Goal: Information Seeking & Learning: Learn about a topic

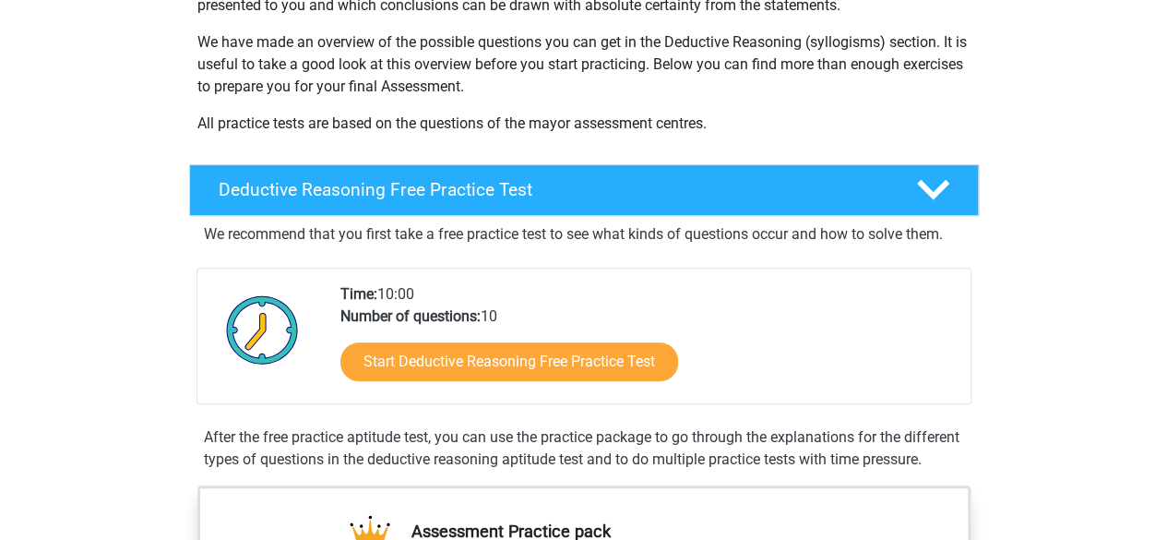
scroll to position [276, 0]
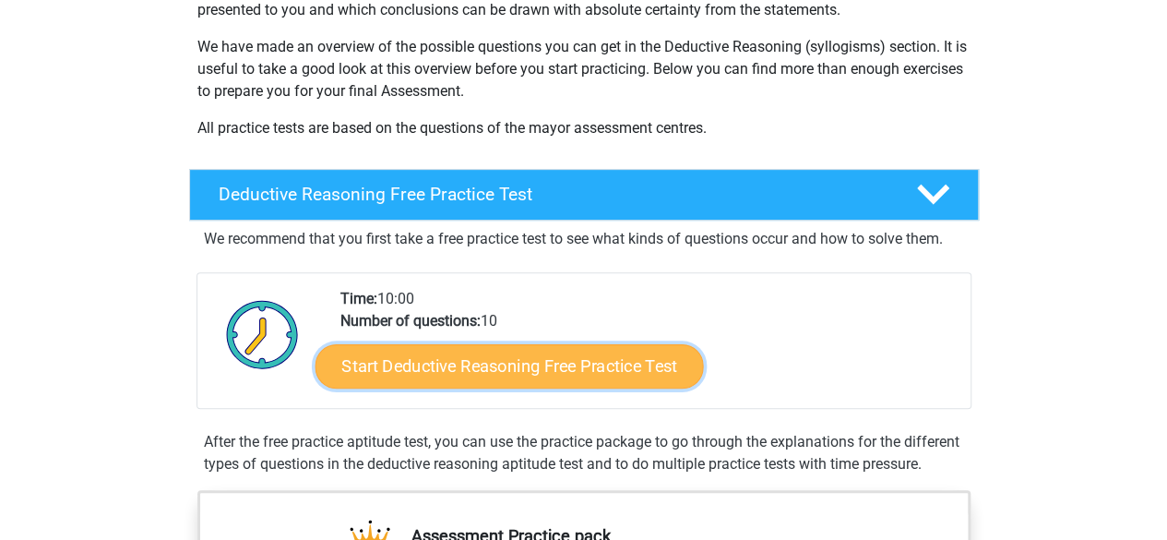
click at [393, 379] on link "Start Deductive Reasoning Free Practice Test" at bounding box center [509, 365] width 389 height 44
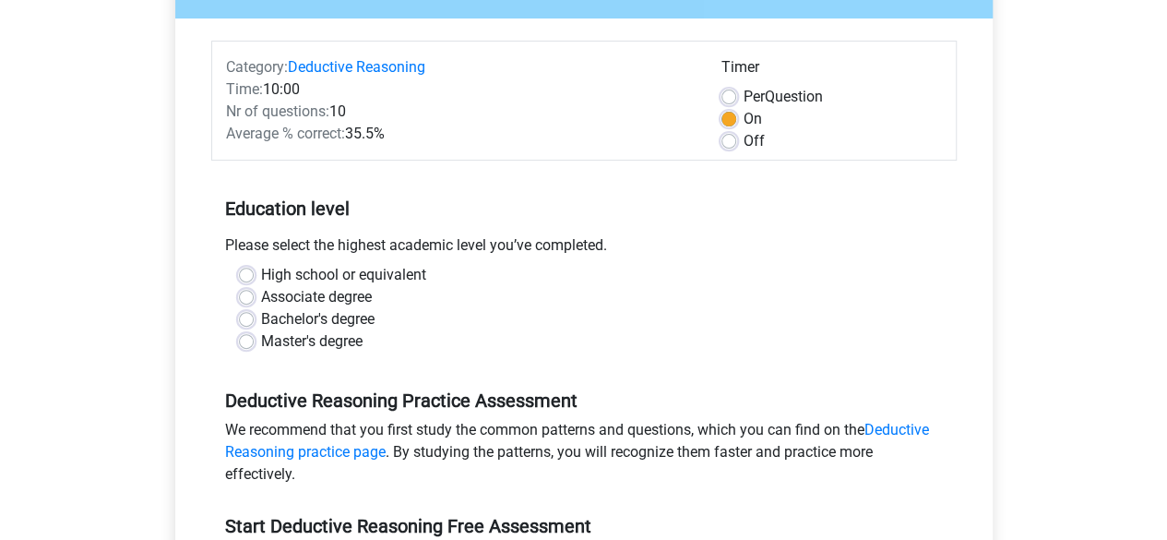
scroll to position [197, 0]
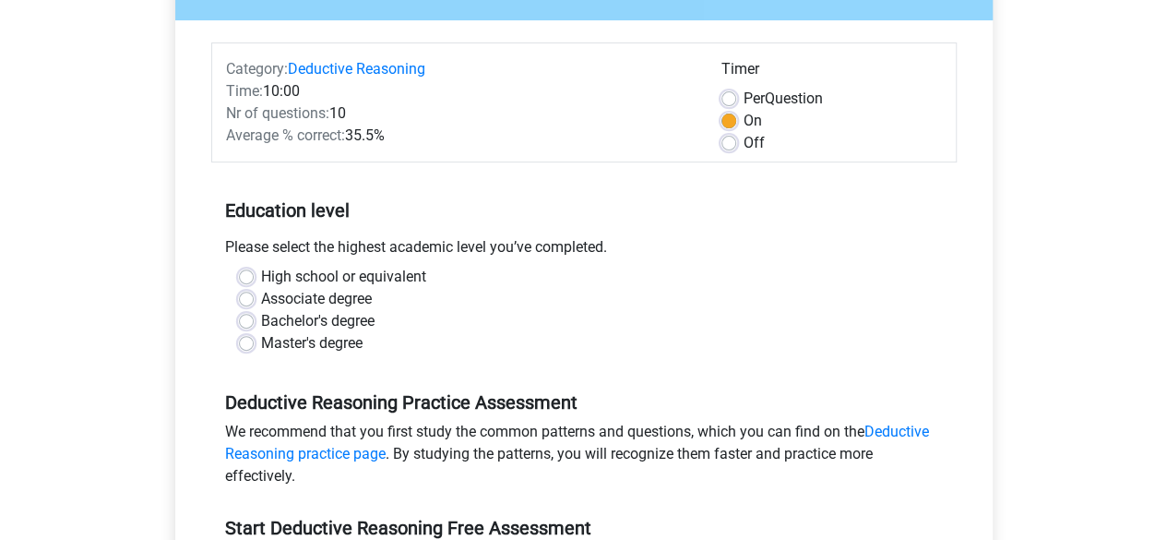
click at [261, 320] on label "Bachelor's degree" at bounding box center [318, 321] width 114 height 22
click at [244, 320] on input "Bachelor's degree" at bounding box center [246, 319] width 15 height 18
radio input "true"
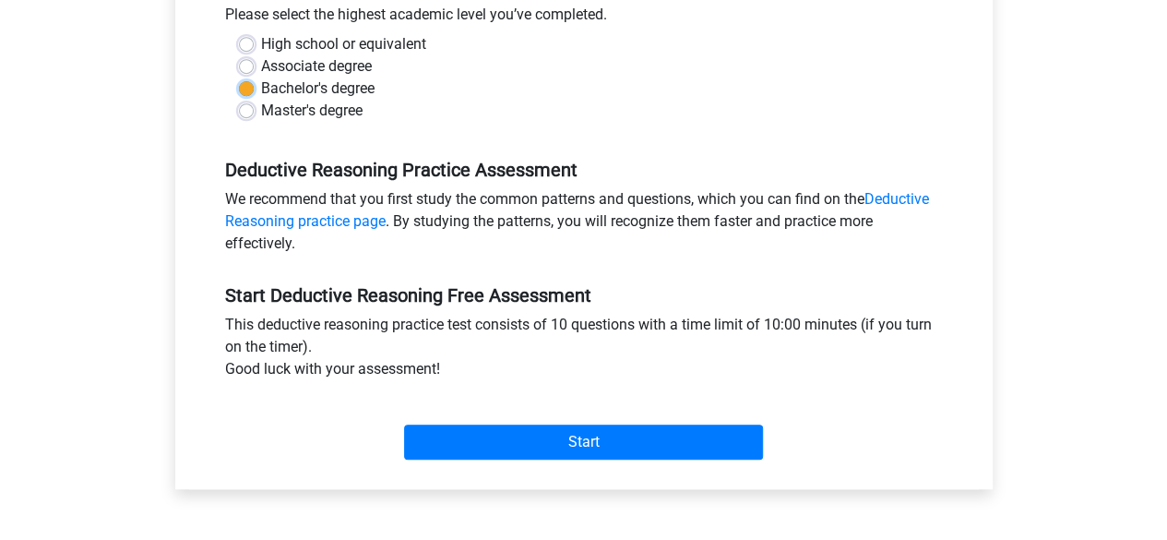
scroll to position [431, 0]
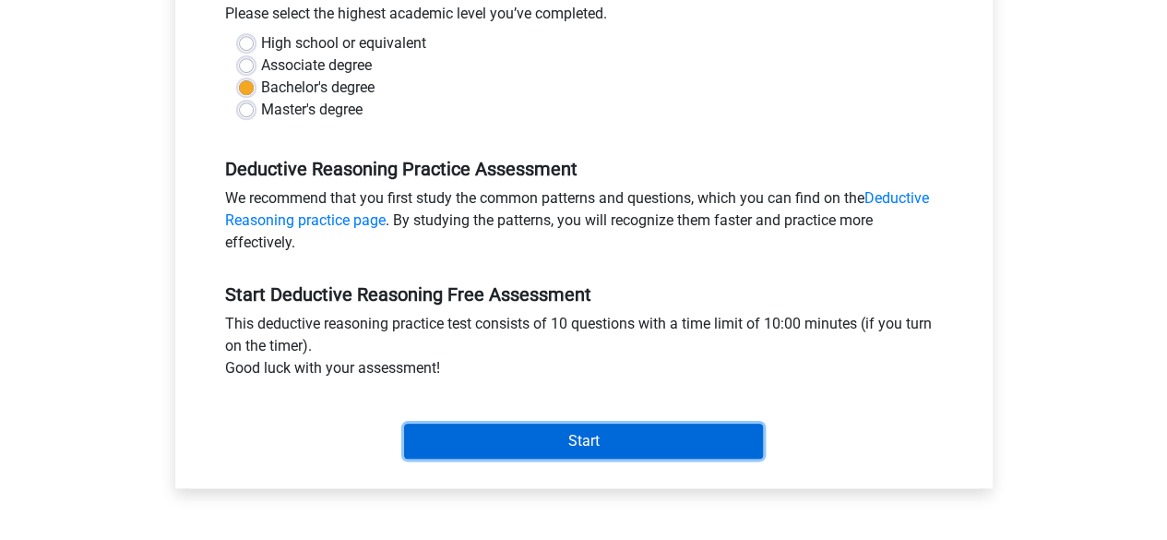
click at [418, 425] on input "Start" at bounding box center [583, 441] width 359 height 35
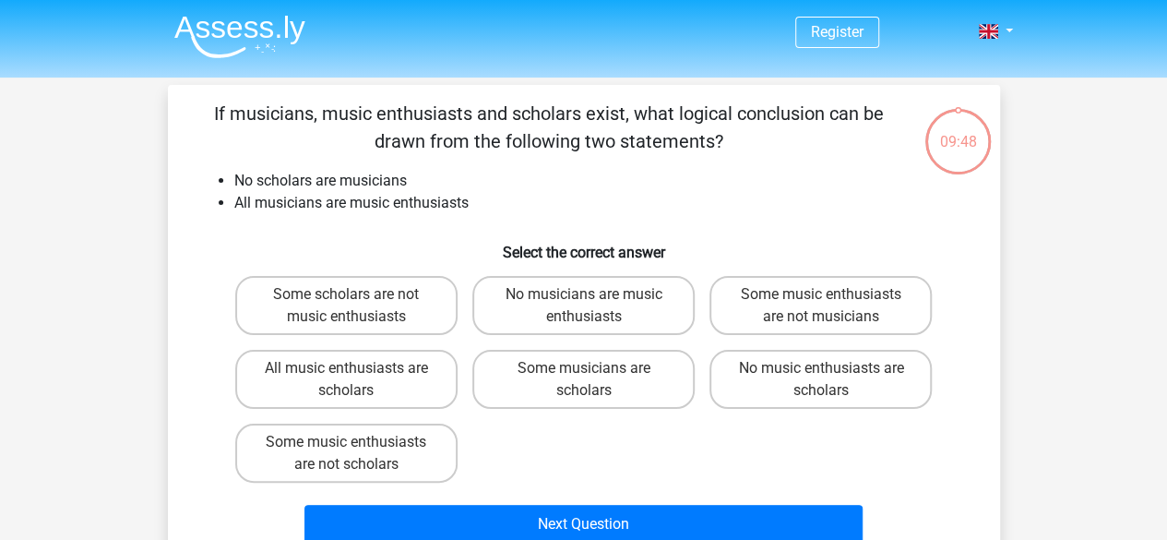
scroll to position [24, 0]
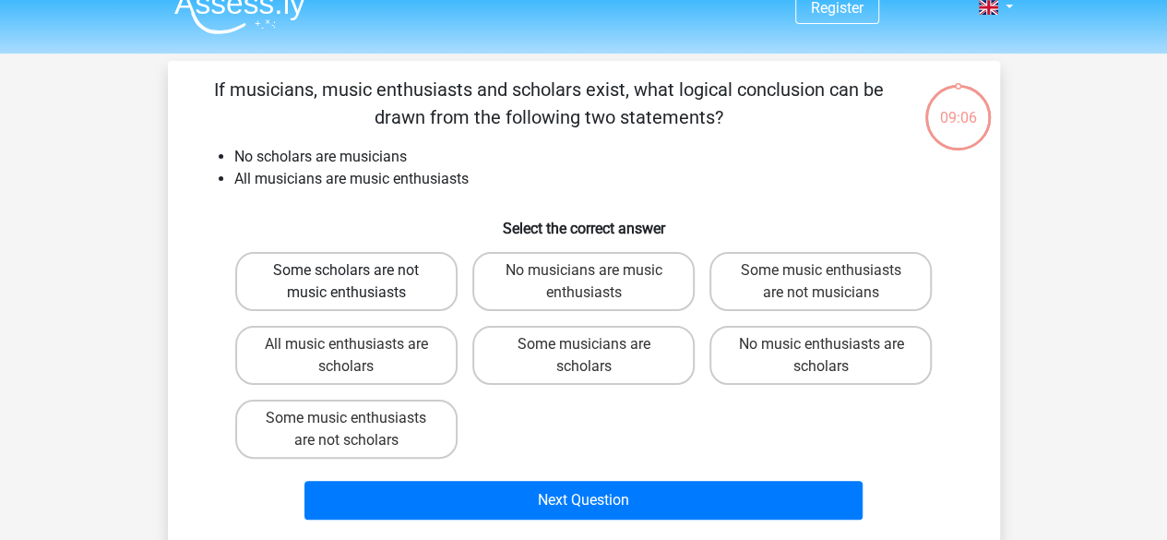
click at [282, 267] on label "Some scholars are not music enthusiasts" at bounding box center [346, 281] width 222 height 59
click at [346, 270] on input "Some scholars are not music enthusiasts" at bounding box center [352, 276] width 12 height 12
radio input "true"
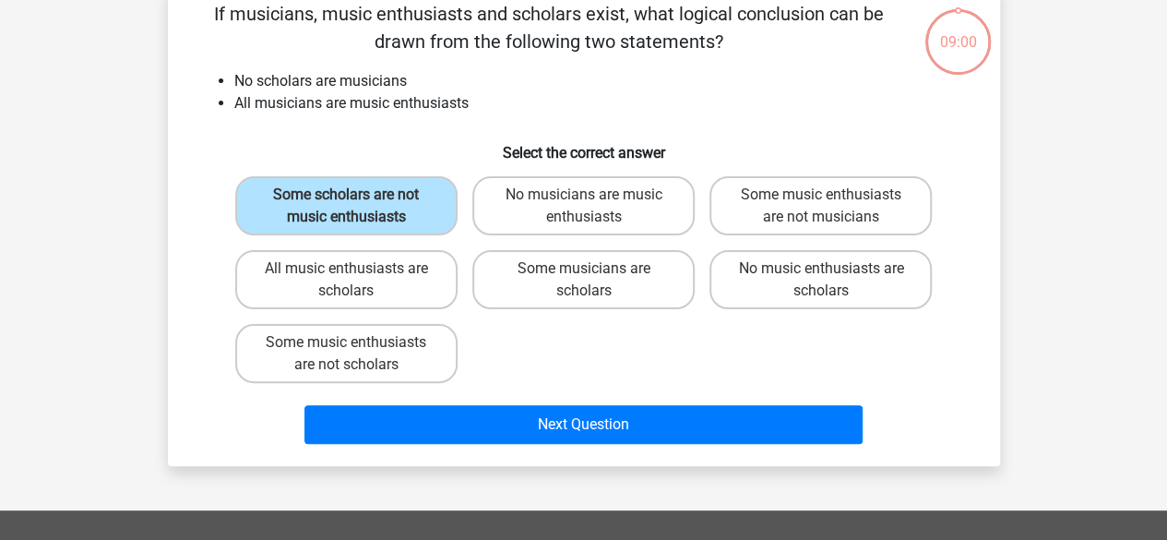
scroll to position [101, 0]
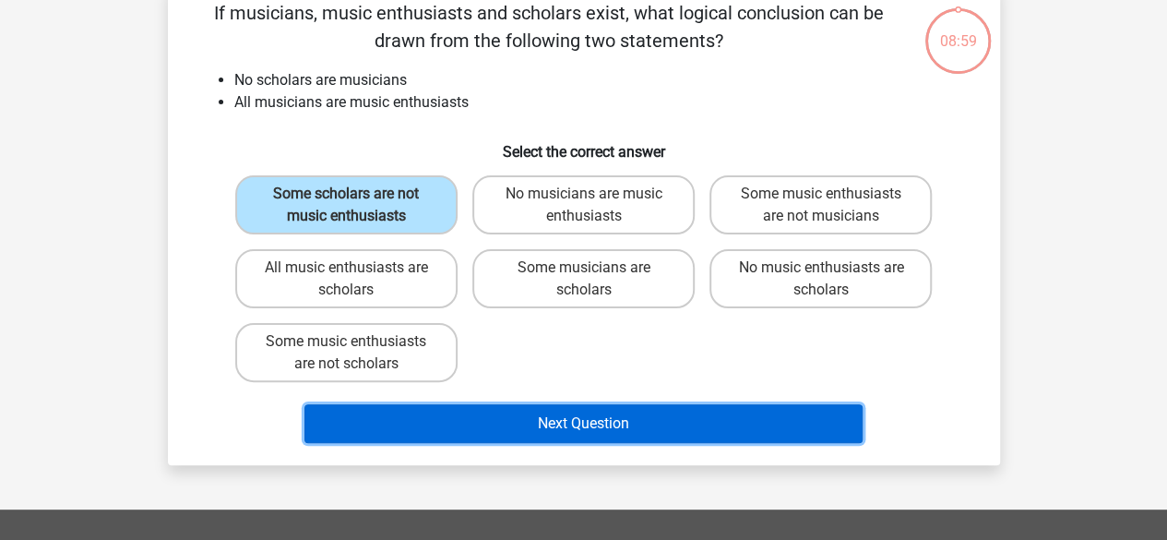
click at [717, 421] on button "Next Question" at bounding box center [584, 423] width 558 height 39
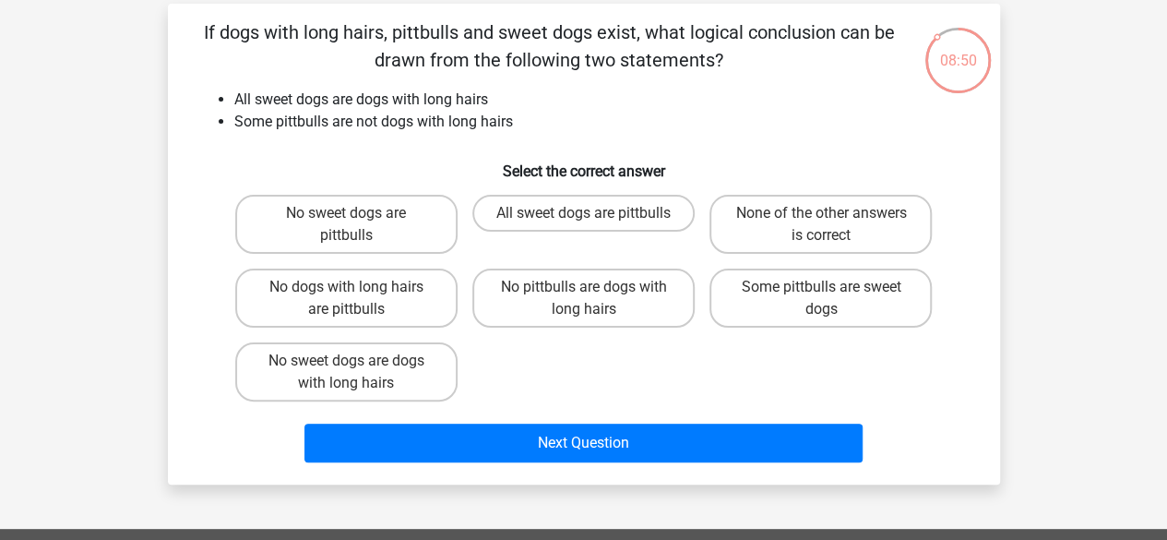
scroll to position [78, 0]
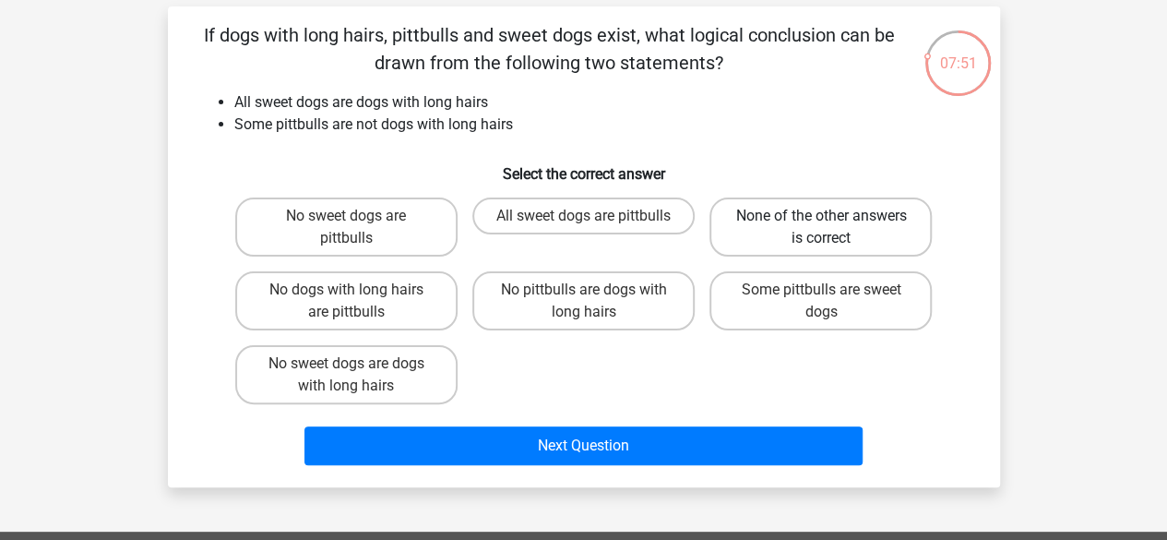
click at [794, 219] on label "None of the other answers is correct" at bounding box center [821, 226] width 222 height 59
click at [821, 219] on input "None of the other answers is correct" at bounding box center [827, 222] width 12 height 12
radio input "true"
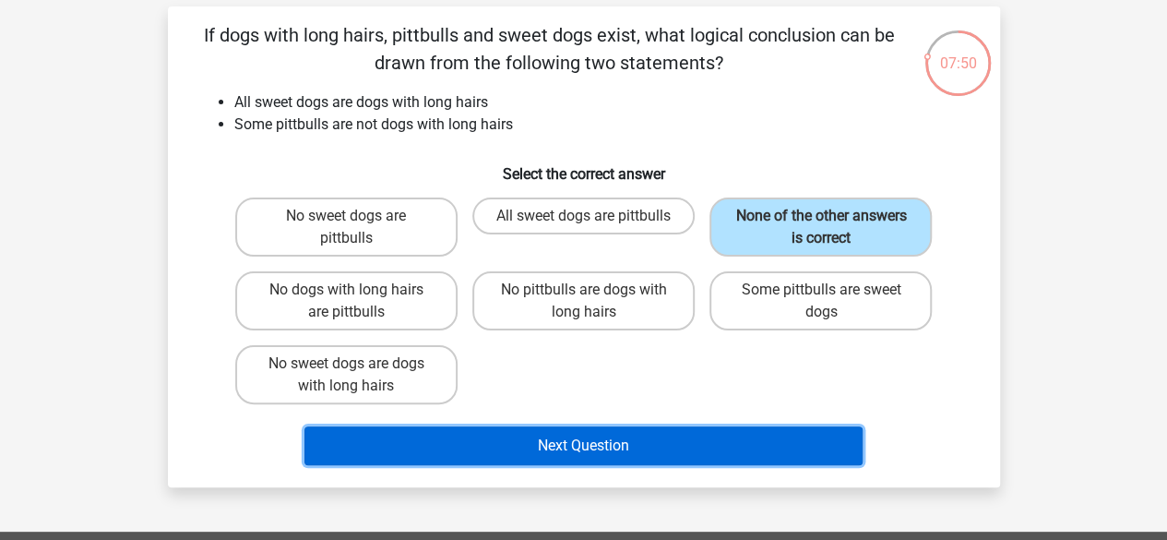
click at [716, 441] on button "Next Question" at bounding box center [584, 445] width 558 height 39
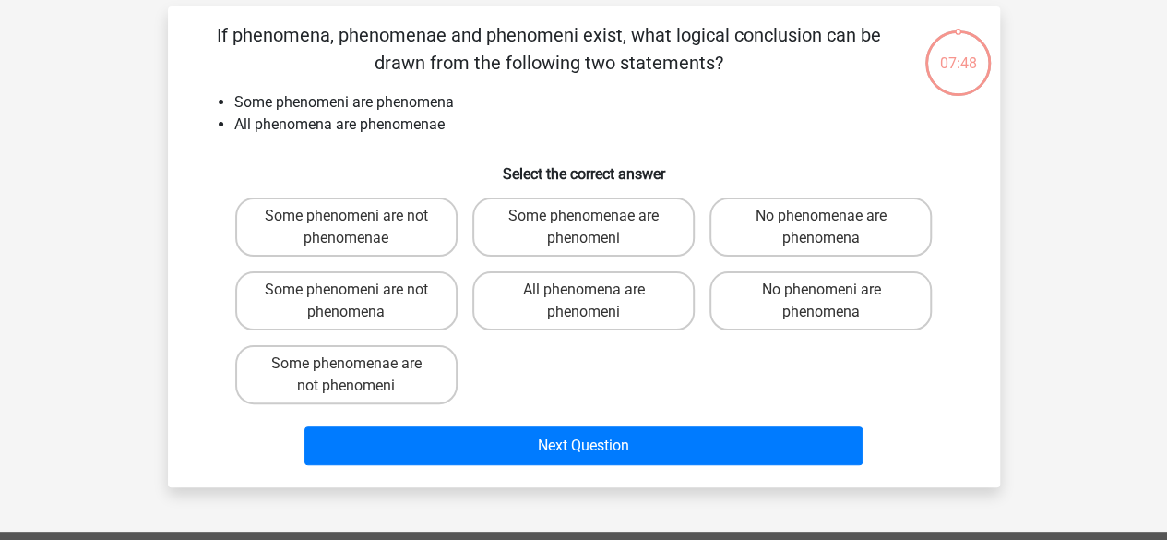
scroll to position [85, 0]
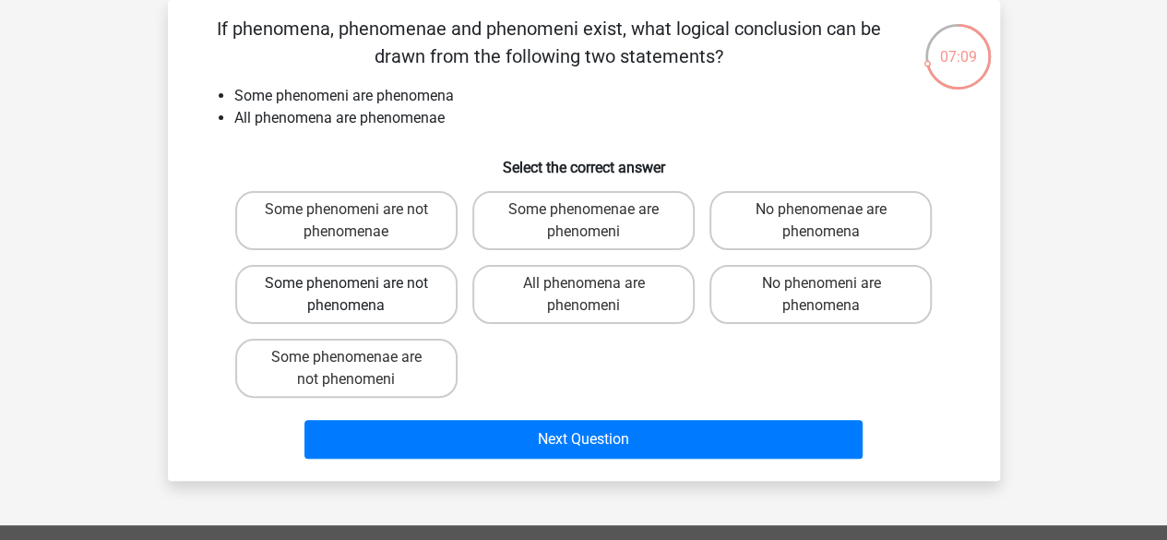
click at [358, 290] on label "Some phenomeni are not phenomena" at bounding box center [346, 294] width 222 height 59
click at [358, 290] on input "Some phenomeni are not phenomena" at bounding box center [352, 289] width 12 height 12
radio input "true"
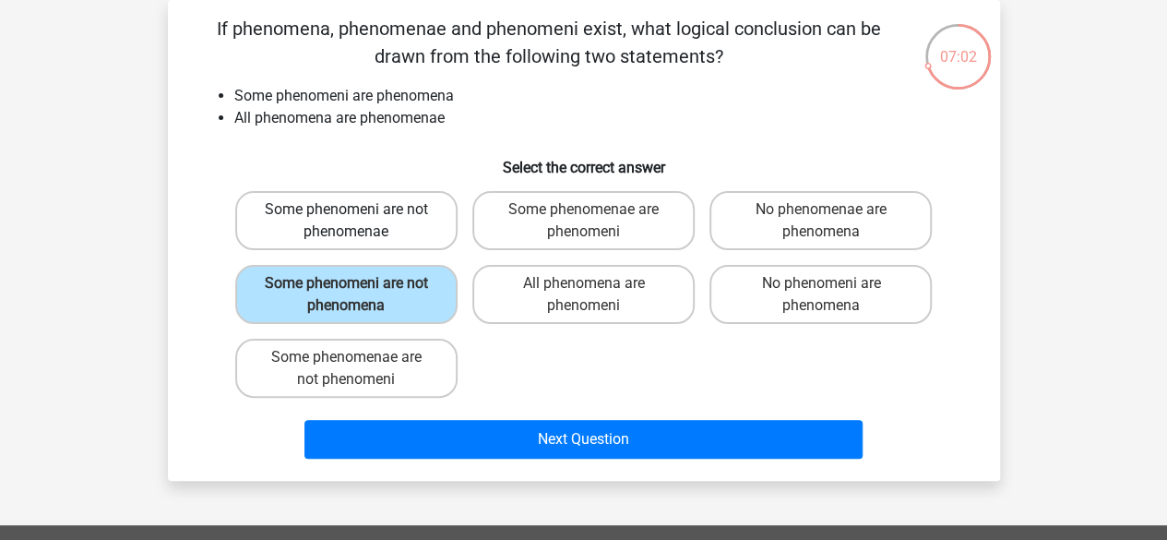
click at [386, 221] on label "Some phenomeni are not phenomenae" at bounding box center [346, 220] width 222 height 59
click at [358, 221] on input "Some phenomeni are not phenomenae" at bounding box center [352, 215] width 12 height 12
radio input "true"
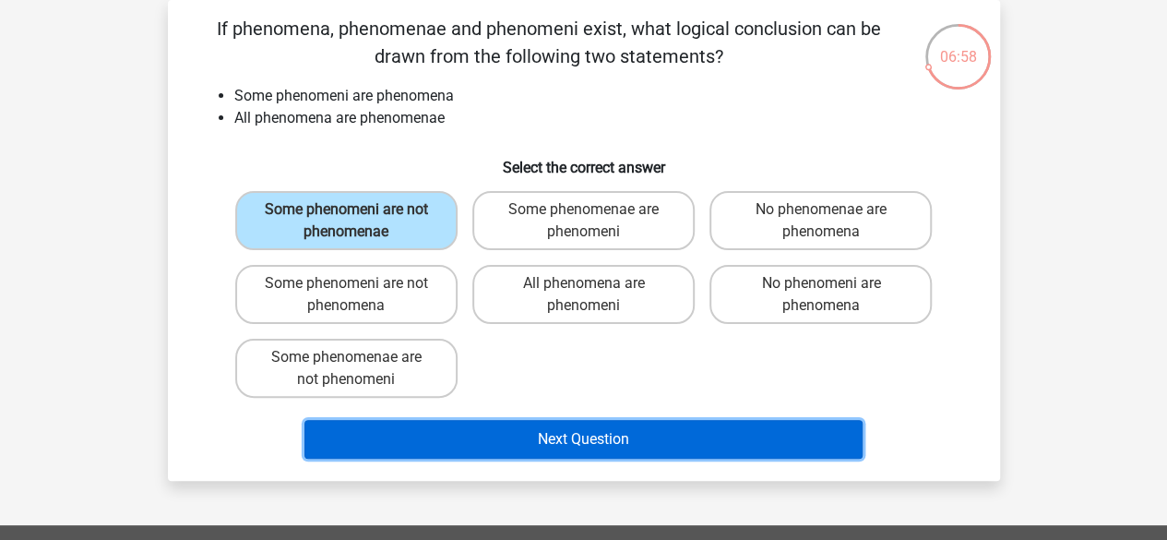
click at [613, 442] on button "Next Question" at bounding box center [584, 439] width 558 height 39
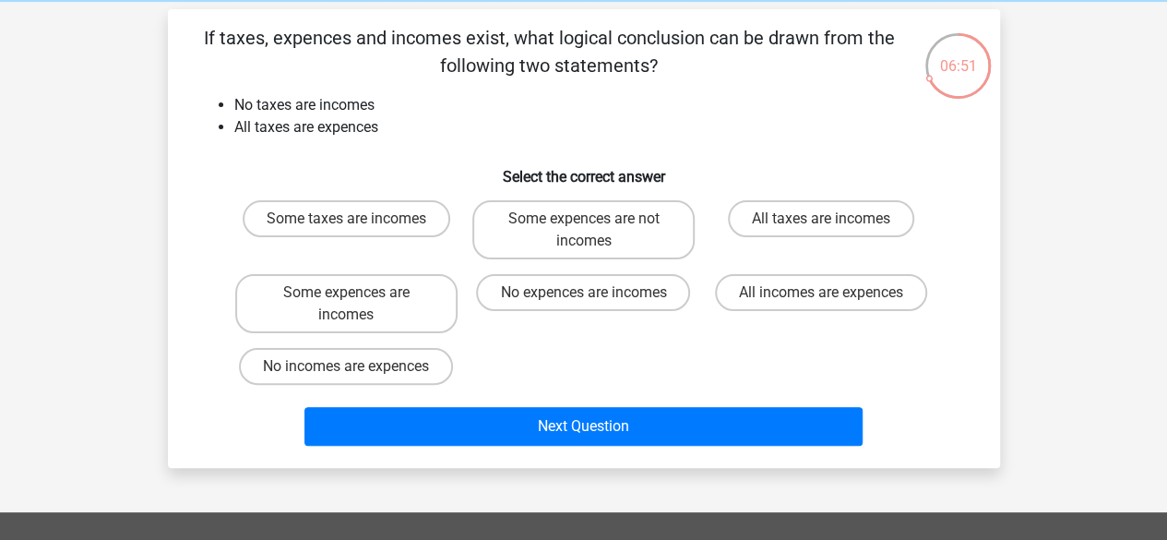
scroll to position [77, 0]
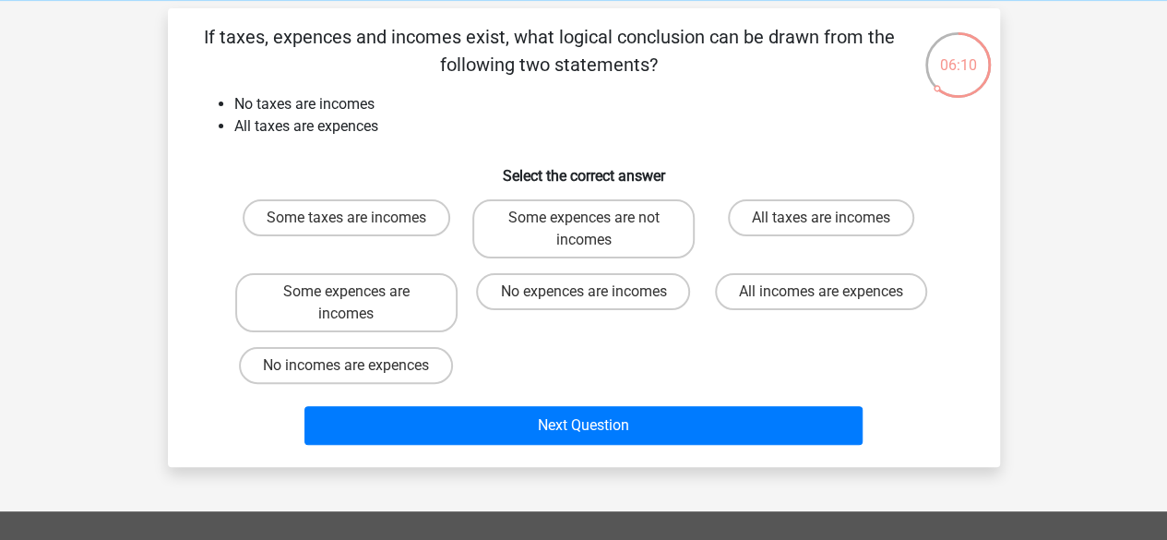
click at [587, 227] on input "Some expences are not incomes" at bounding box center [589, 224] width 12 height 12
radio input "true"
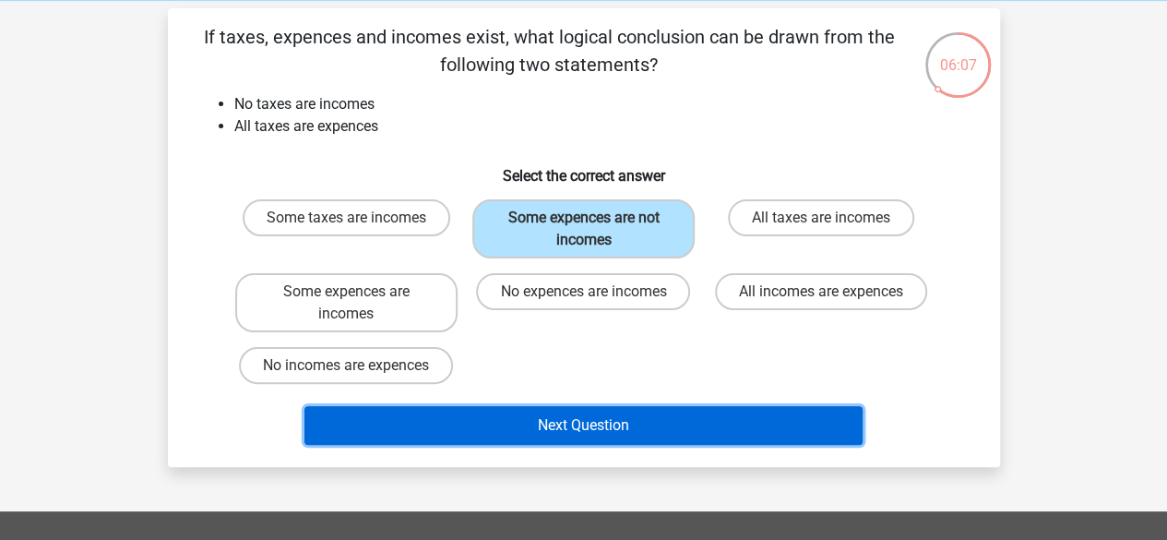
click at [533, 438] on button "Next Question" at bounding box center [584, 425] width 558 height 39
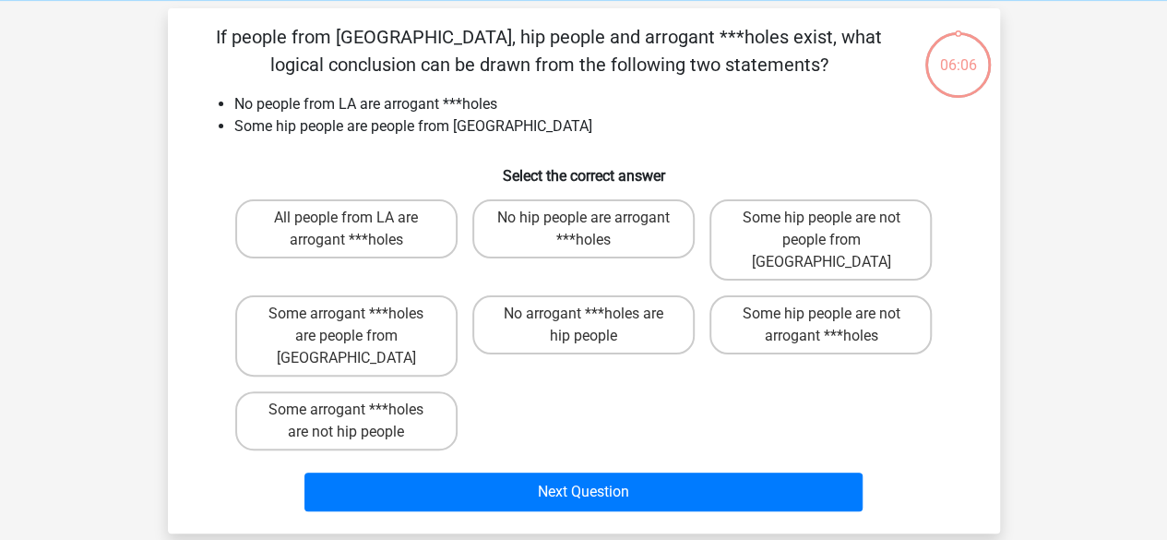
scroll to position [85, 0]
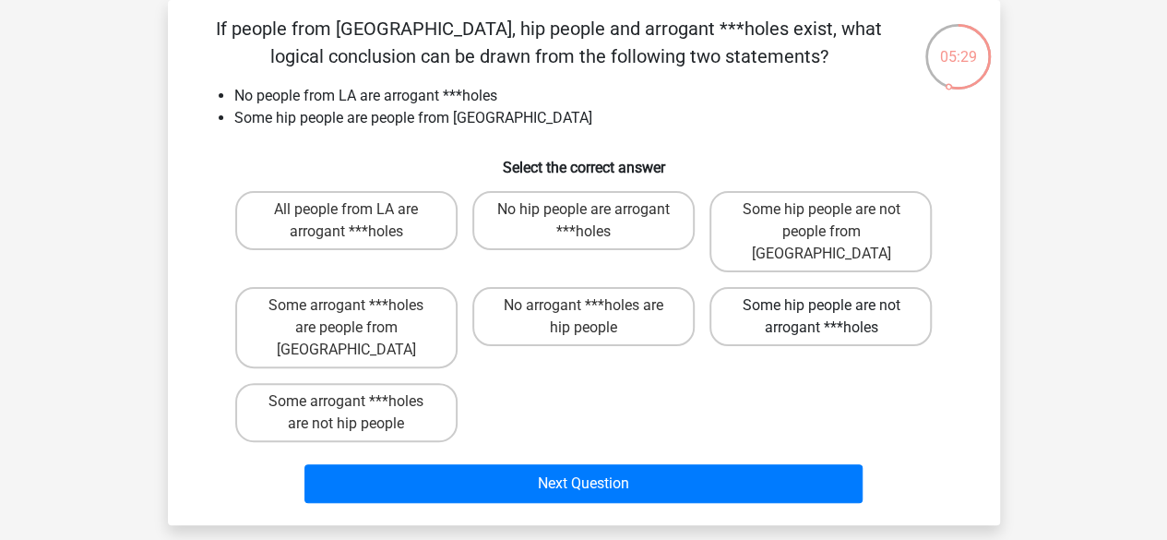
click at [790, 288] on label "Some hip people are not arrogant ***holes" at bounding box center [821, 316] width 222 height 59
click at [821, 305] on input "Some hip people are not arrogant ***holes" at bounding box center [827, 311] width 12 height 12
radio input "true"
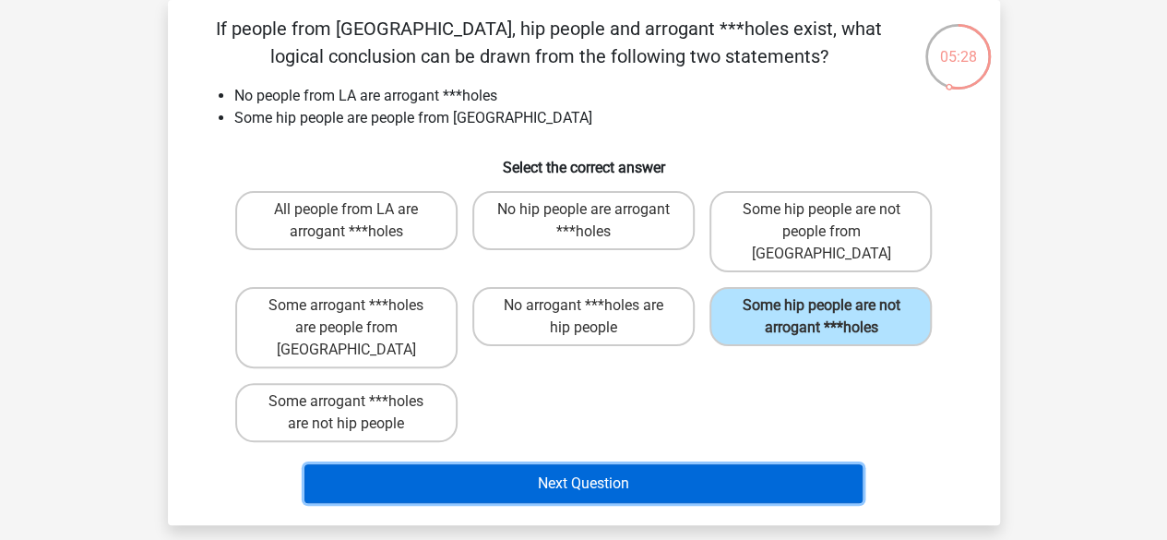
click at [681, 464] on button "Next Question" at bounding box center [584, 483] width 558 height 39
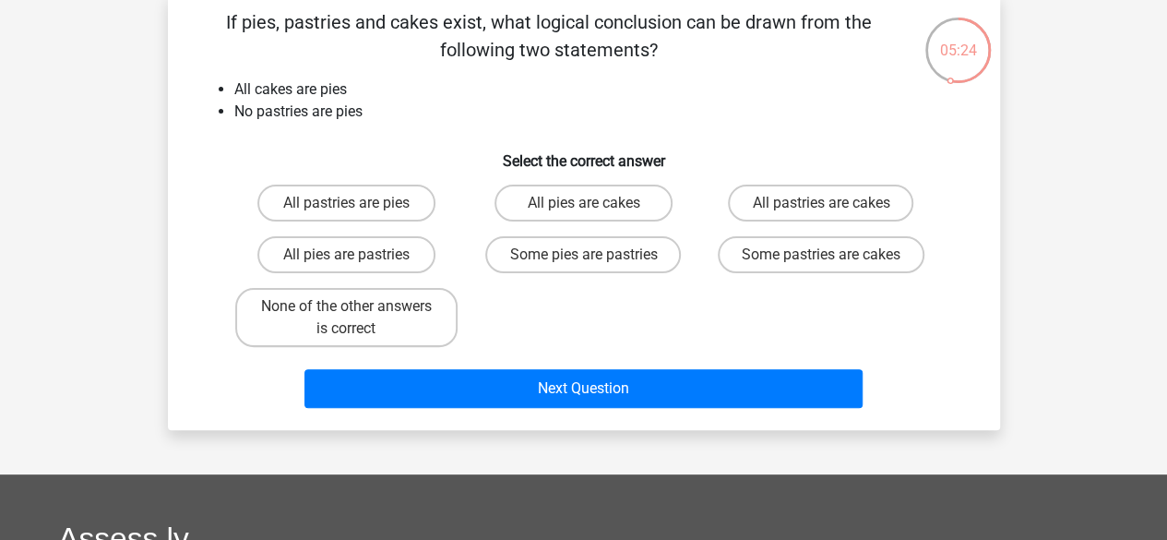
scroll to position [92, 0]
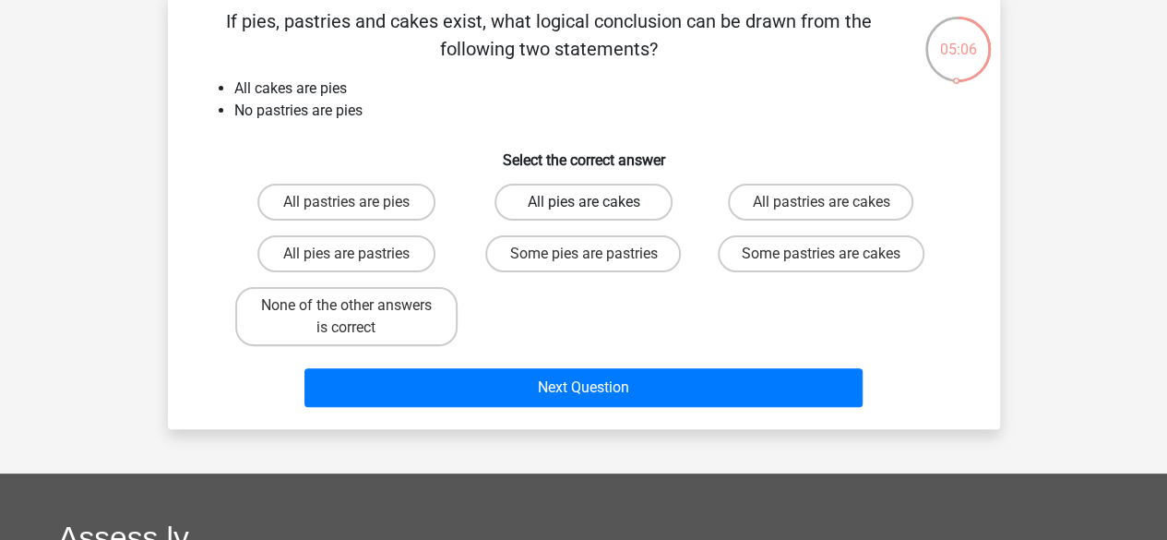
click at [571, 200] on label "All pies are cakes" at bounding box center [584, 202] width 178 height 37
click at [583, 202] on input "All pies are cakes" at bounding box center [589, 208] width 12 height 12
radio input "true"
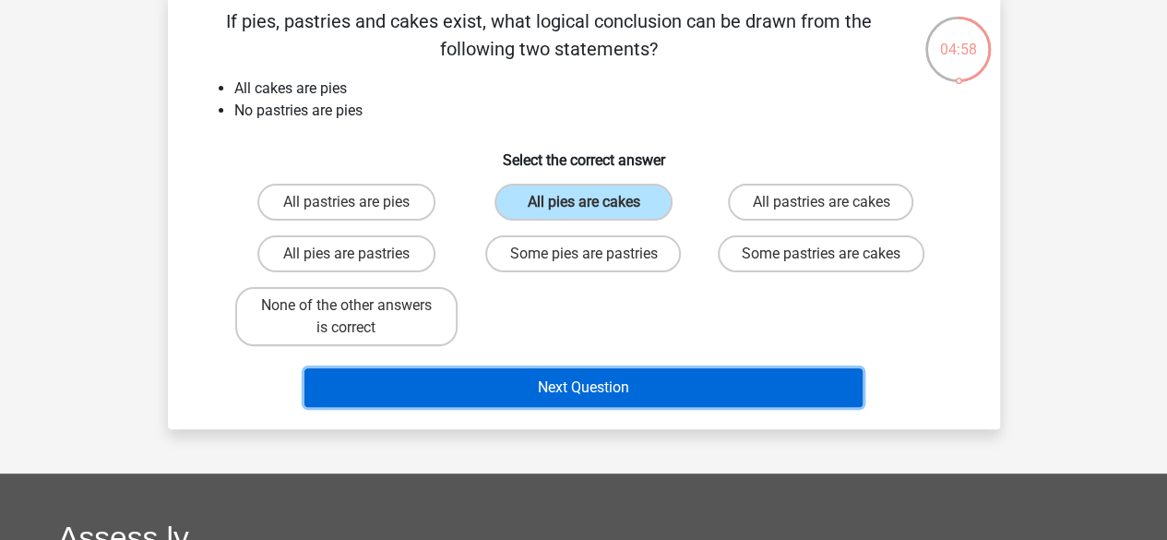
click at [559, 377] on button "Next Question" at bounding box center [584, 387] width 558 height 39
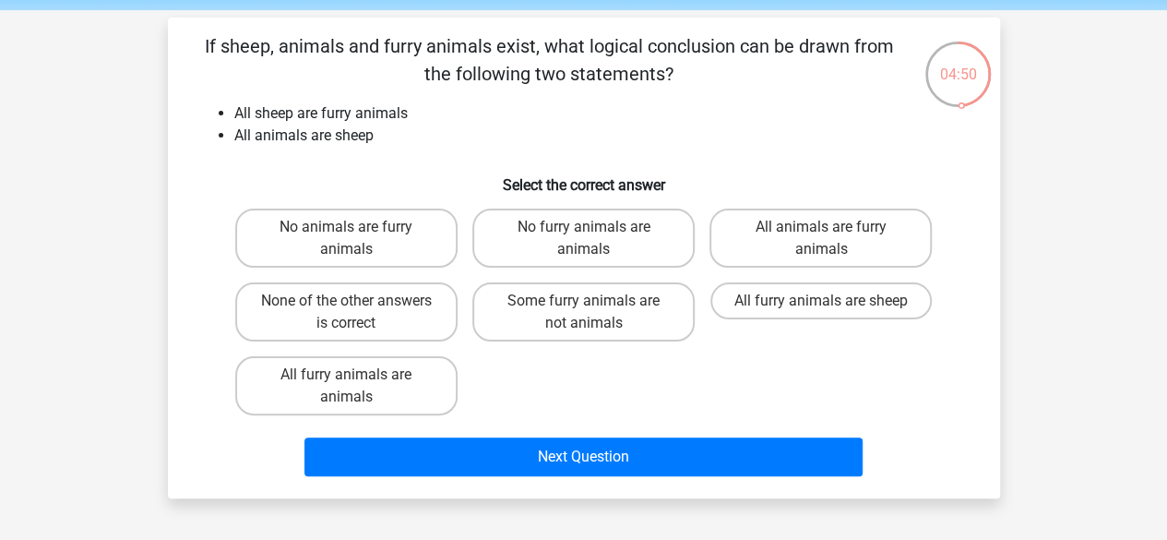
scroll to position [70, 0]
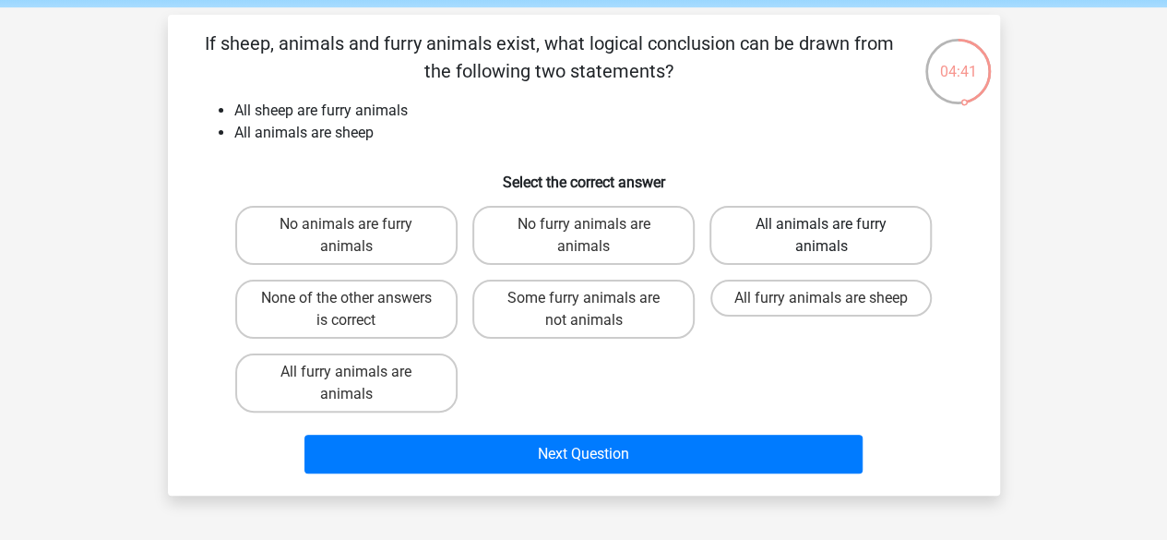
click at [775, 213] on label "All animals are furry animals" at bounding box center [821, 235] width 222 height 59
click at [821, 224] on input "All animals are furry animals" at bounding box center [827, 230] width 12 height 12
radio input "true"
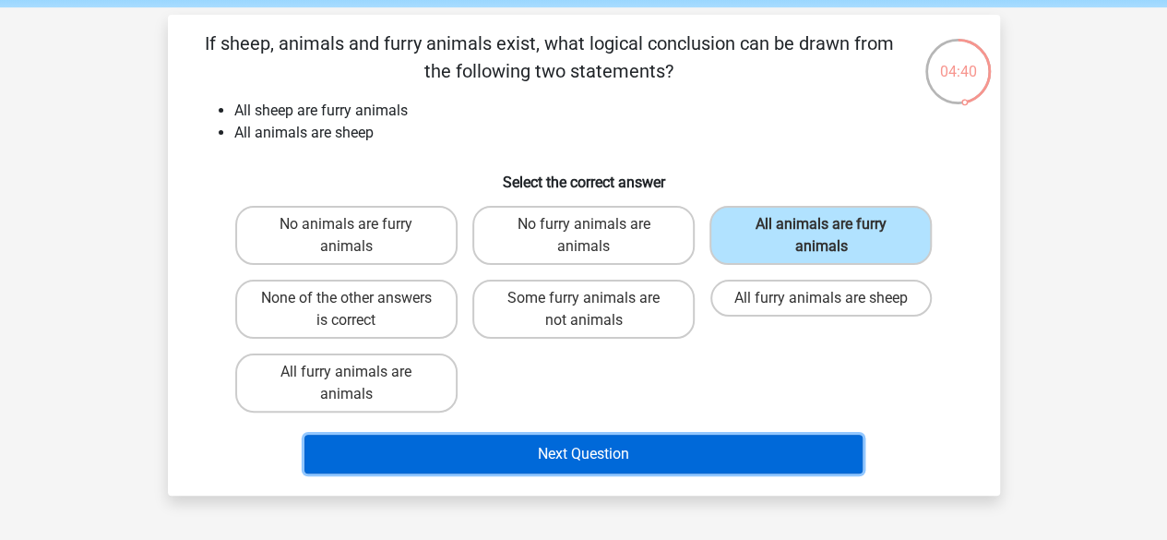
click at [642, 437] on button "Next Question" at bounding box center [584, 454] width 558 height 39
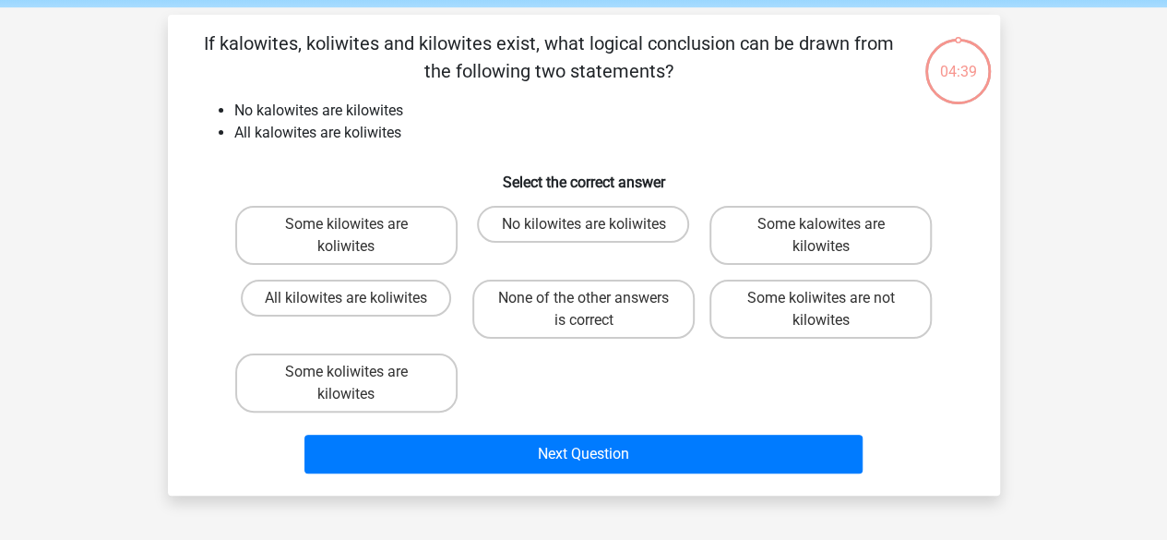
scroll to position [85, 0]
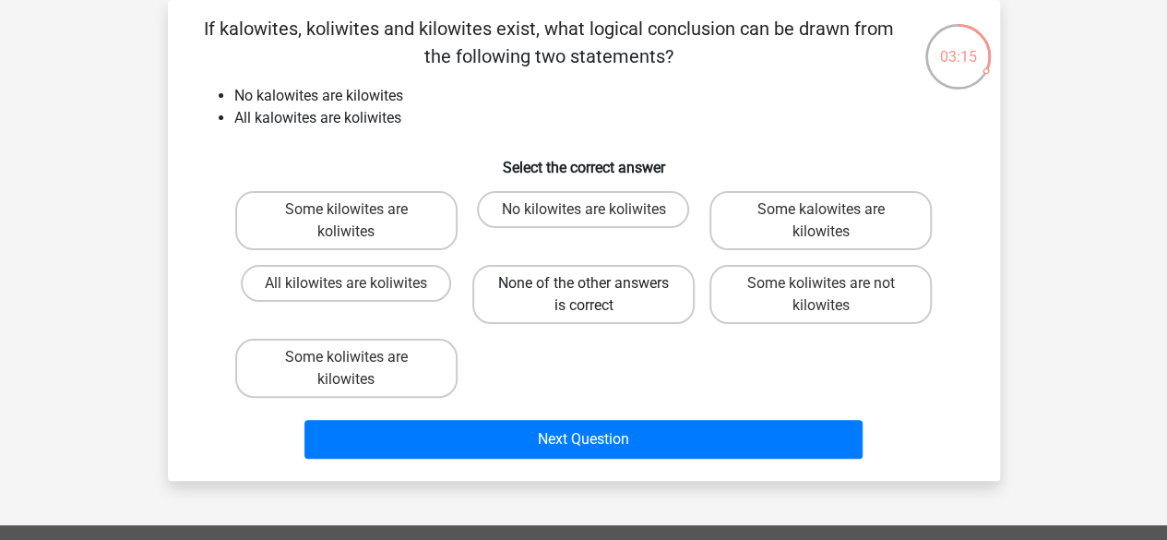
click at [541, 305] on label "None of the other answers is correct" at bounding box center [584, 294] width 222 height 59
click at [583, 295] on input "None of the other answers is correct" at bounding box center [589, 289] width 12 height 12
radio input "true"
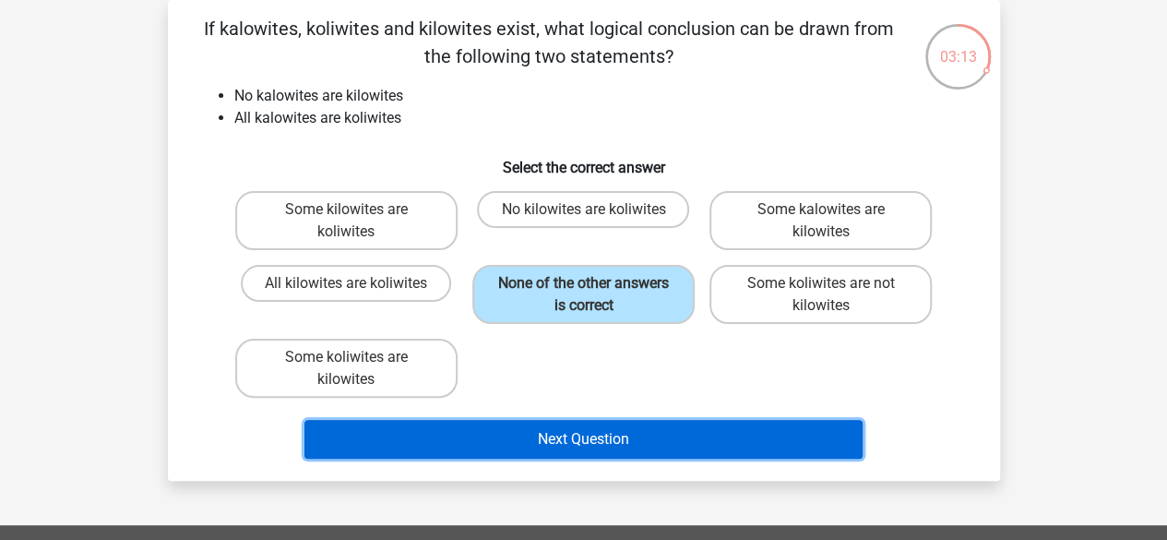
click at [546, 451] on button "Next Question" at bounding box center [584, 439] width 558 height 39
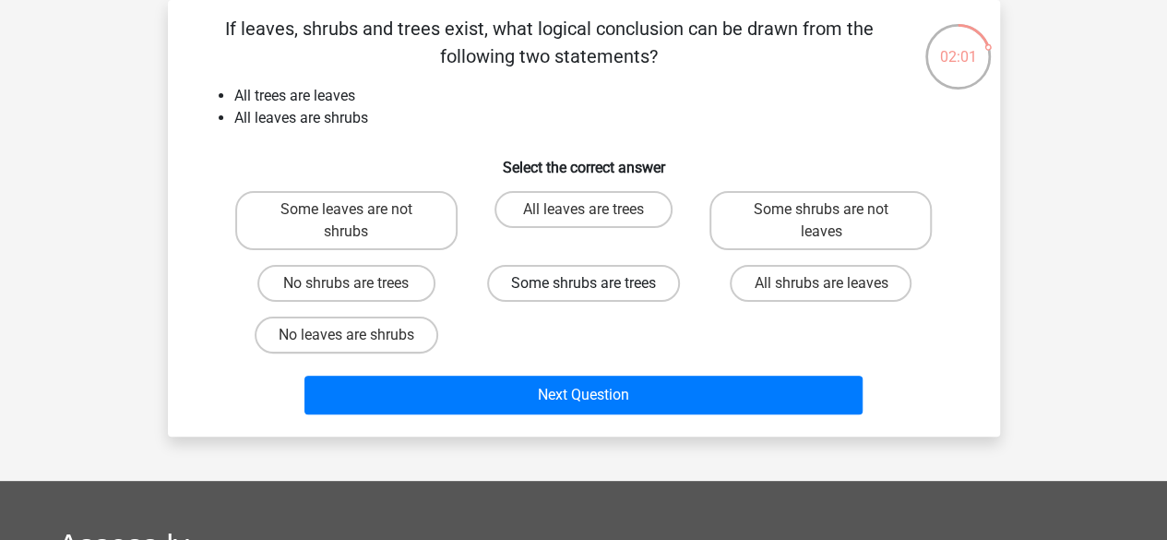
click at [601, 299] on label "Some shrubs are trees" at bounding box center [583, 283] width 193 height 37
click at [595, 295] on input "Some shrubs are trees" at bounding box center [589, 289] width 12 height 12
radio input "true"
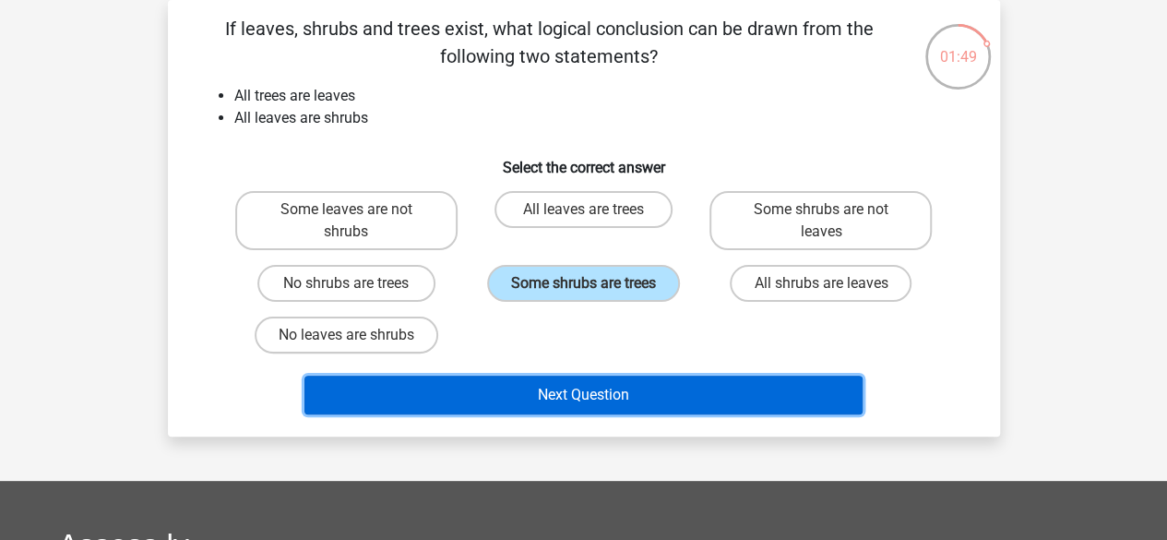
click at [603, 389] on button "Next Question" at bounding box center [584, 395] width 558 height 39
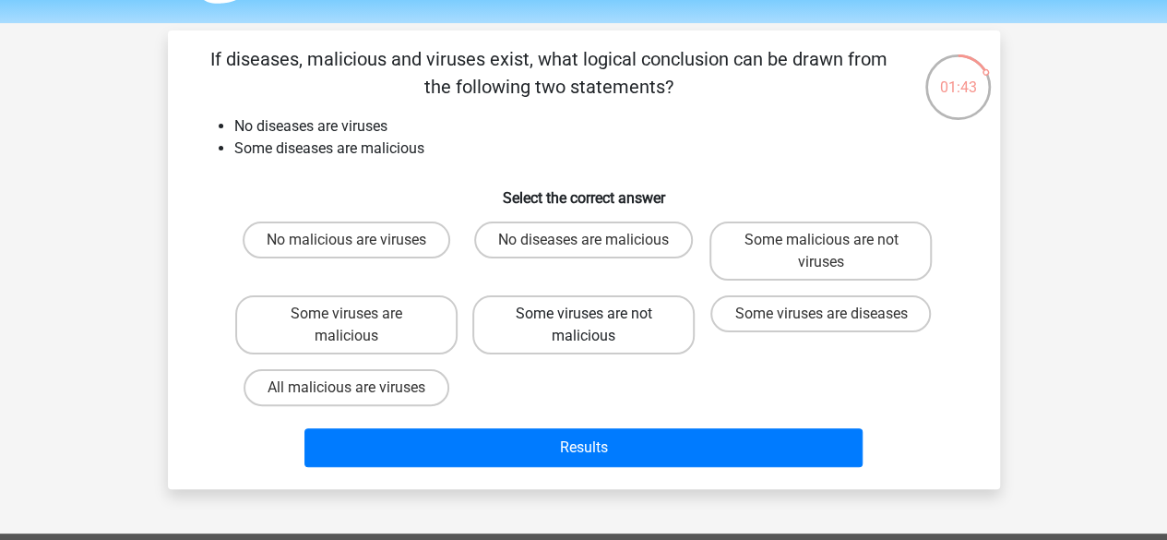
scroll to position [56, 0]
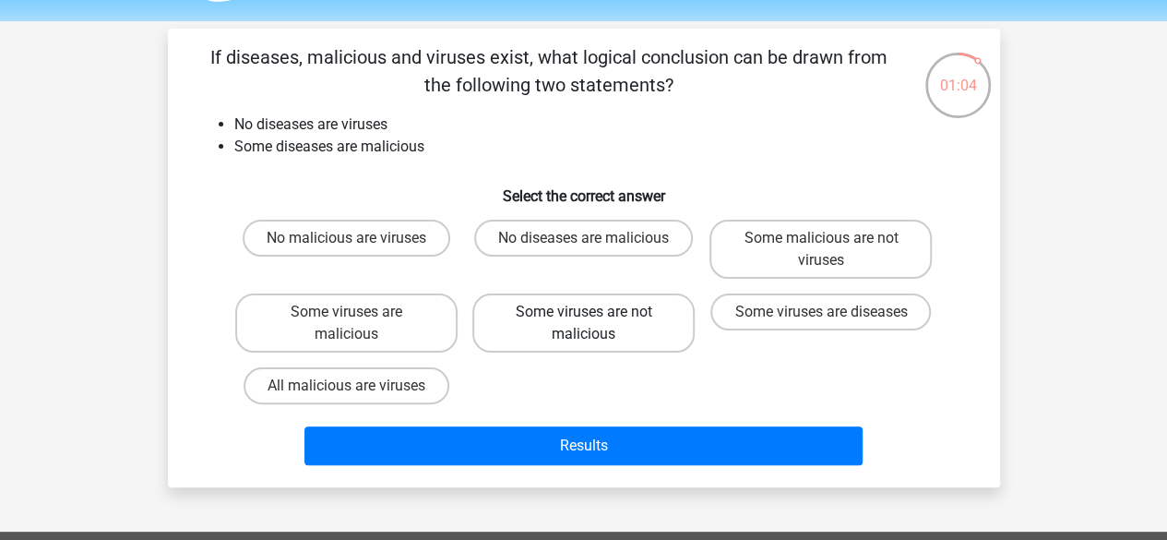
click at [522, 310] on label "Some viruses are not malicious" at bounding box center [584, 322] width 222 height 59
click at [583, 312] on input "Some viruses are not malicious" at bounding box center [589, 318] width 12 height 12
radio input "true"
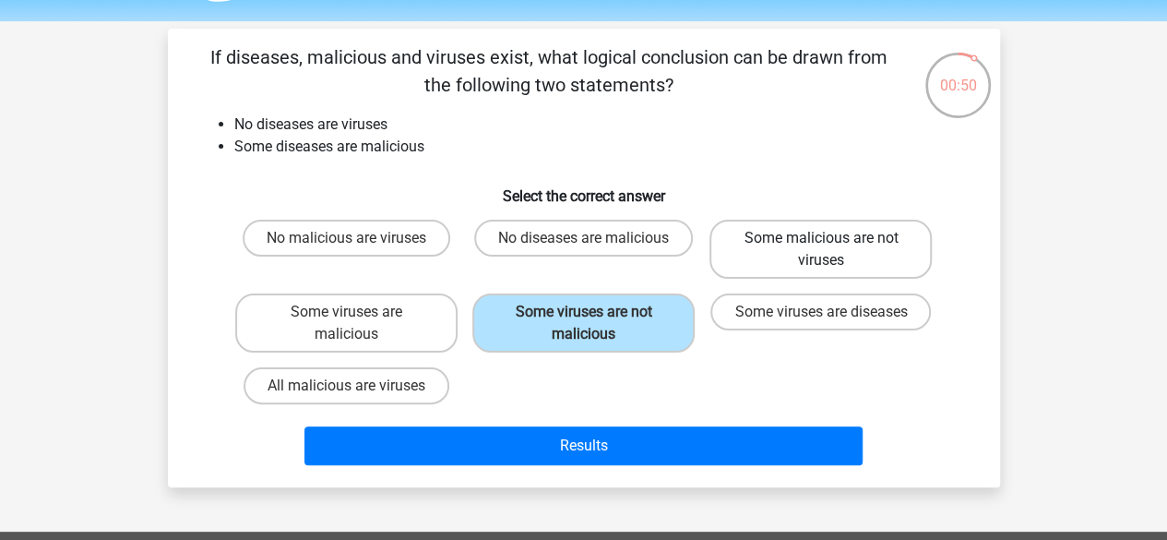
click at [792, 254] on label "Some malicious are not viruses" at bounding box center [821, 249] width 222 height 59
click at [821, 250] on input "Some malicious are not viruses" at bounding box center [827, 244] width 12 height 12
radio input "true"
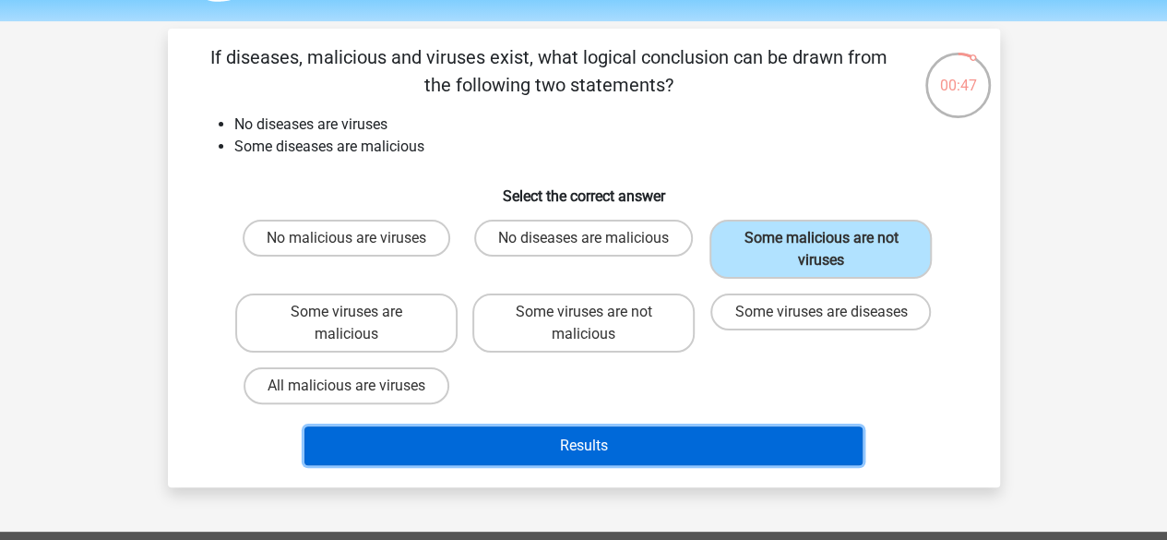
click at [748, 458] on button "Results" at bounding box center [584, 445] width 558 height 39
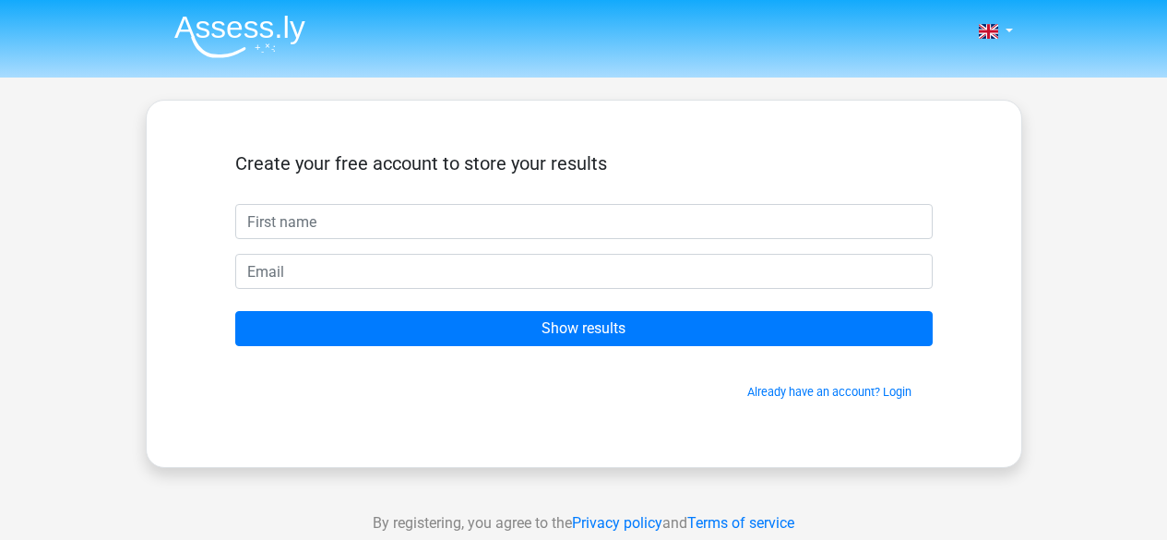
scroll to position [68, 0]
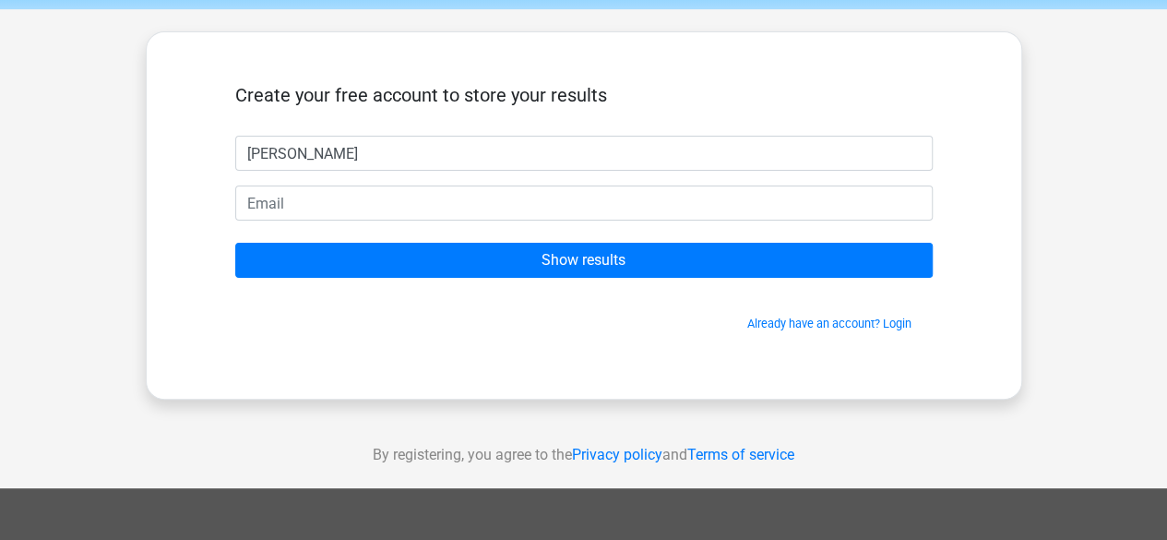
type input "[PERSON_NAME]"
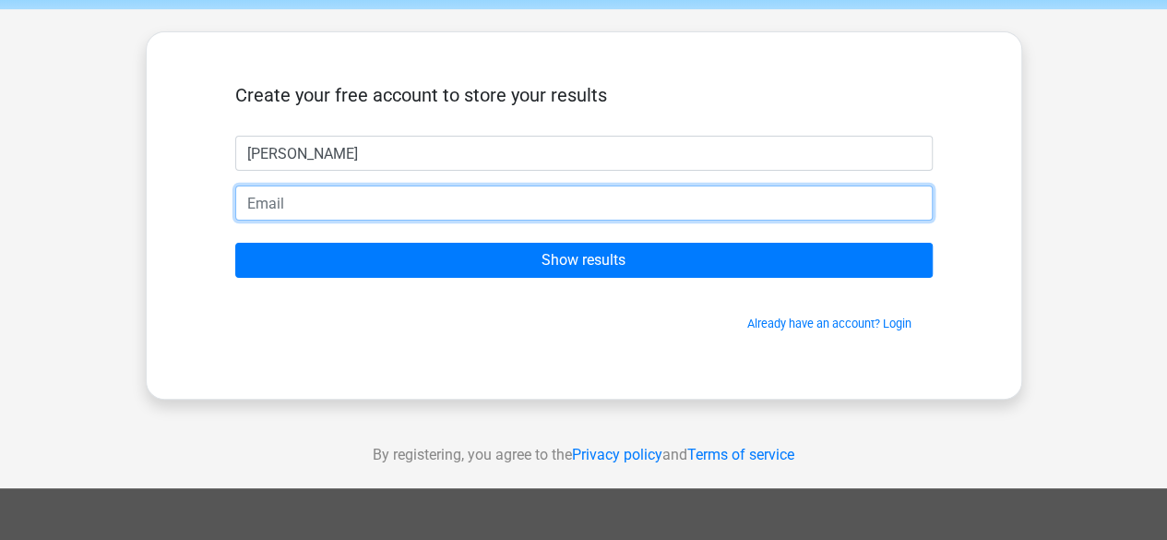
click at [497, 191] on input "email" at bounding box center [584, 203] width 698 height 35
type input "[EMAIL_ADDRESS][DOMAIN_NAME]"
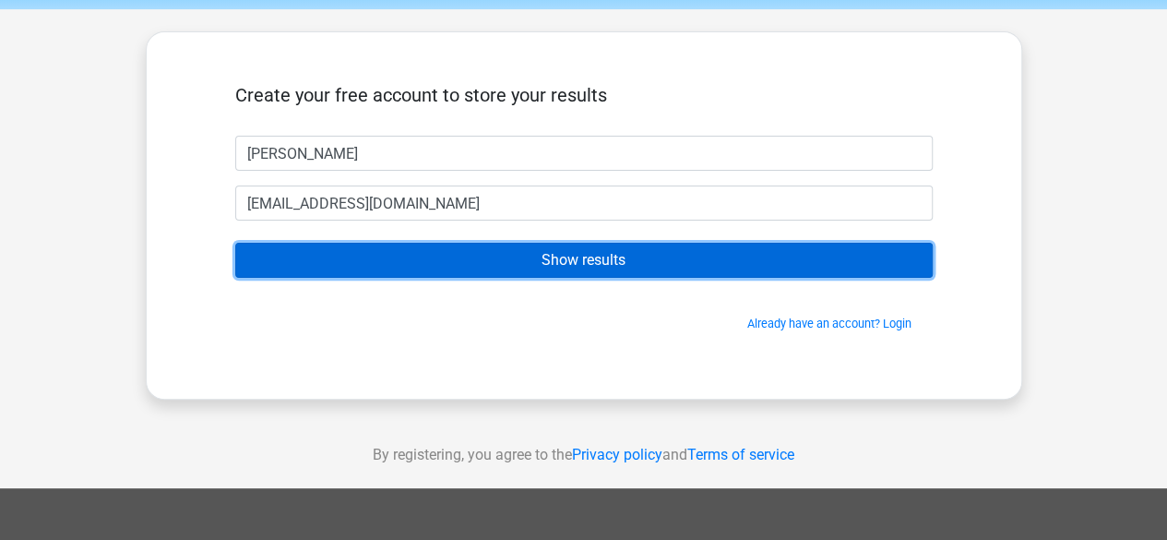
click at [492, 266] on input "Show results" at bounding box center [584, 260] width 698 height 35
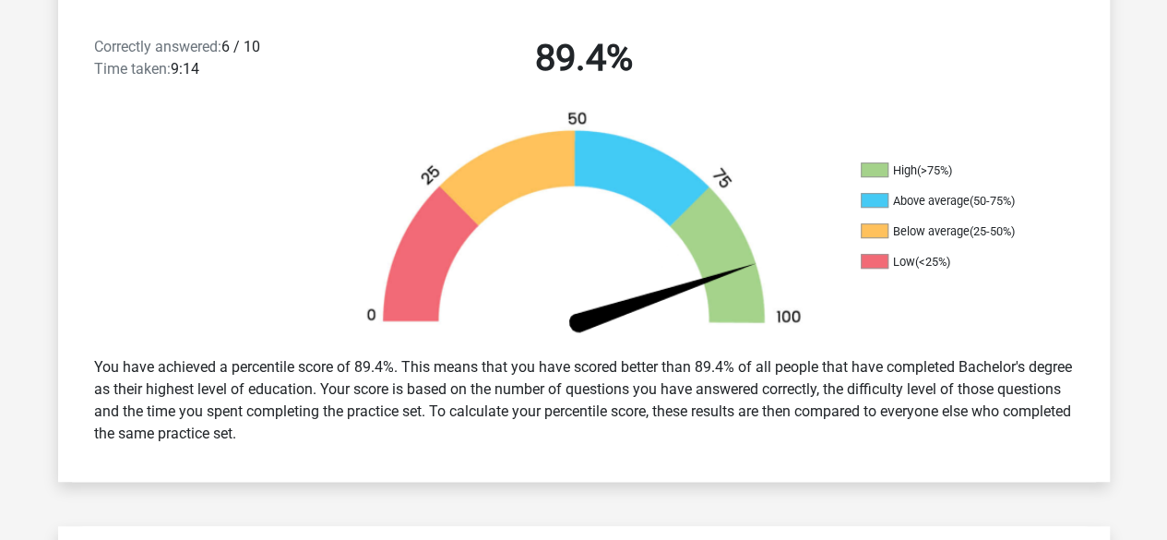
scroll to position [478, 0]
